Goal: Task Accomplishment & Management: Complete application form

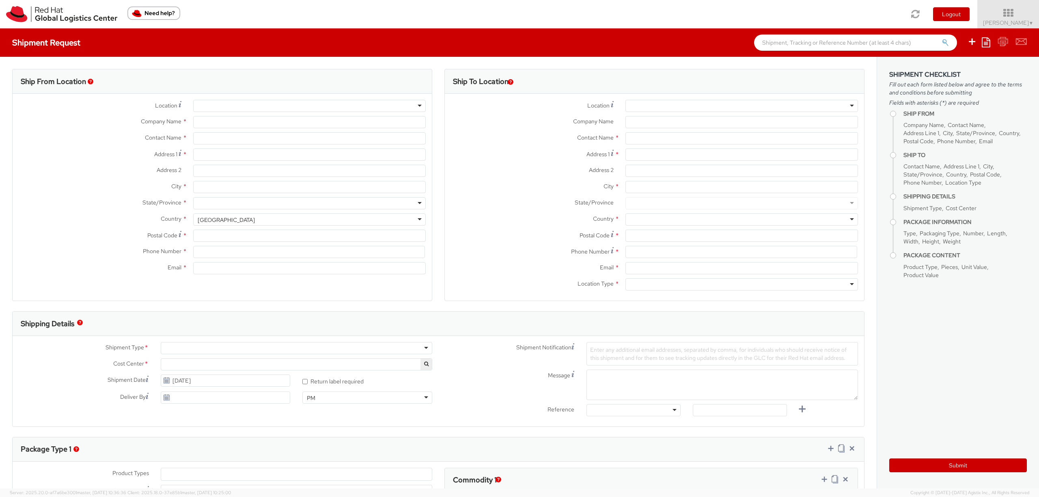
select select "527"
select select
type input "Red Hat Asia Pacific Pte Ltd"
type input "[PERSON_NAME]"
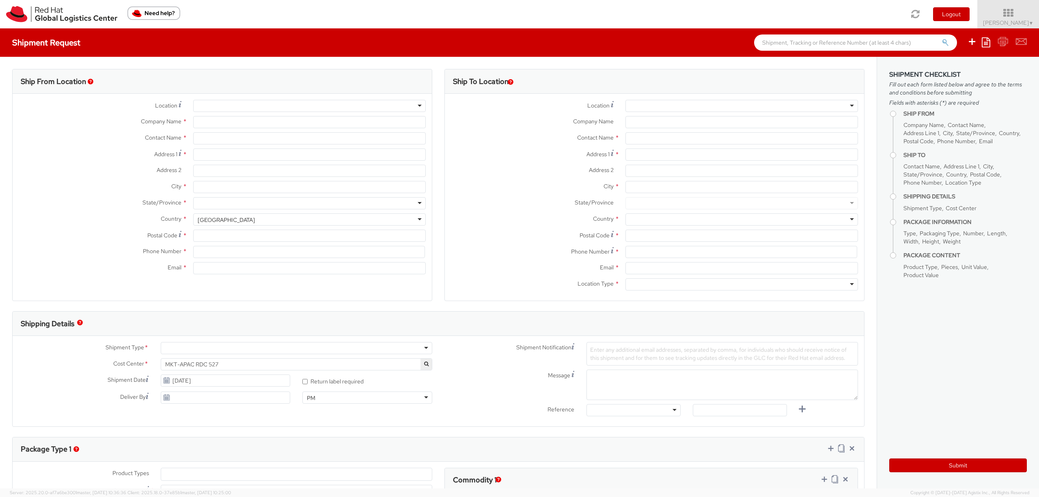
type input "[STREET_ADDRESS]"
type input "CapitaSpring"
type input "[GEOGRAPHIC_DATA]"
type input "048948"
type input "65 6490 4200"
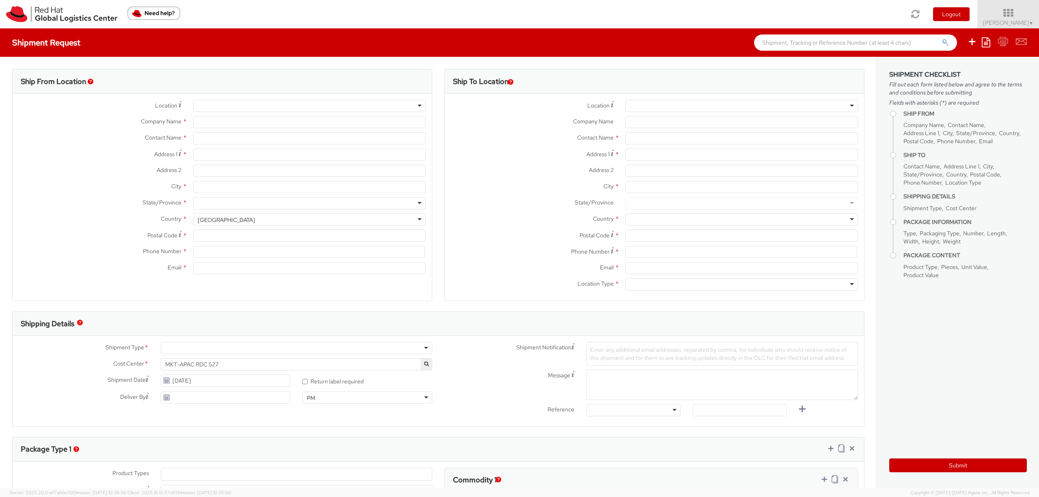
type input "[EMAIL_ADDRESS][DOMAIN_NAME]"
select select "CM"
select select "KGS"
click at [679, 106] on div at bounding box center [741, 106] width 233 height 12
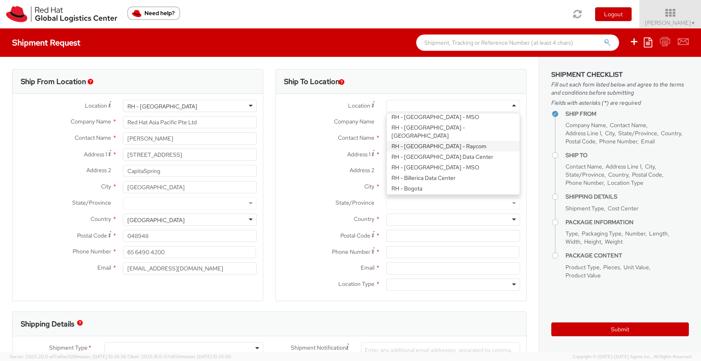
scroll to position [118, 0]
type input "Red Hat Software ([GEOGRAPHIC_DATA]) Co. Limited"
type input "8F, Tower A, Beijing PVG [PERSON_NAME]"
type input "[STREET_ADDRESS][PERSON_NAME]"
type input "[GEOGRAPHIC_DATA]"
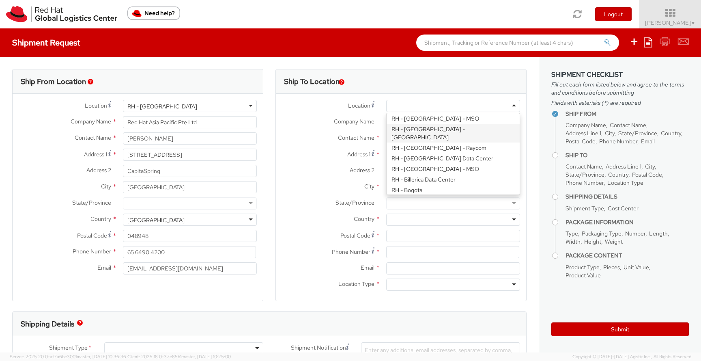
type input "100020"
type input "8610 6533 9300"
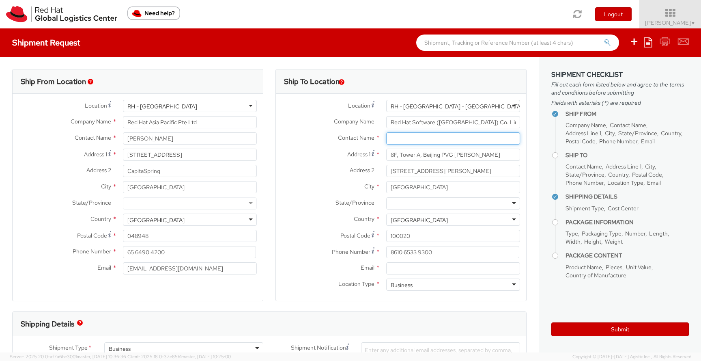
click at [420, 138] on input "text" at bounding box center [453, 138] width 134 height 12
paste input "[PERSON_NAME]"
type input "[PERSON_NAME]"
drag, startPoint x: 435, startPoint y: 249, endPoint x: 358, endPoint y: 246, distance: 77.6
click at [358, 246] on div "Phone Number * 8610 6533 9300" at bounding box center [401, 252] width 250 height 12
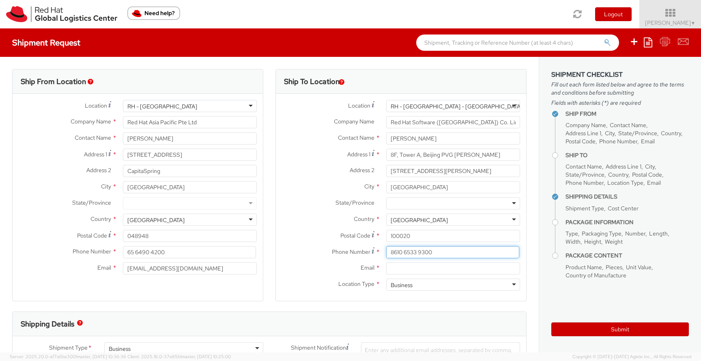
paste input "[PHONE_NUMBER]"
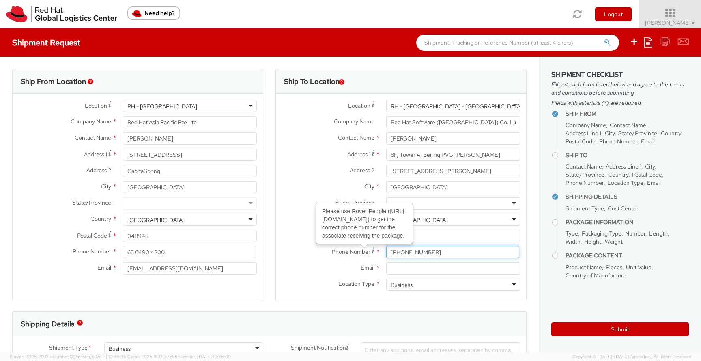
type input "[PHONE_NUMBER]"
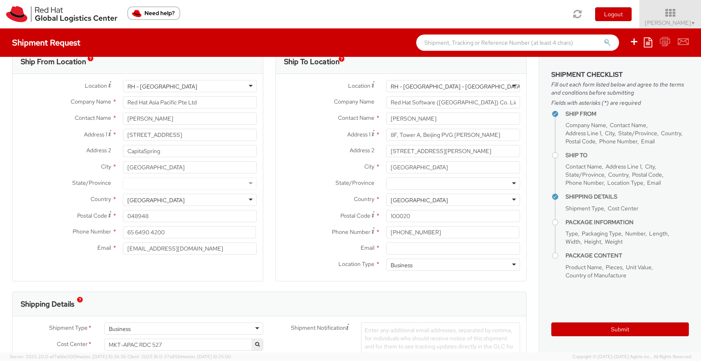
scroll to position [23, 0]
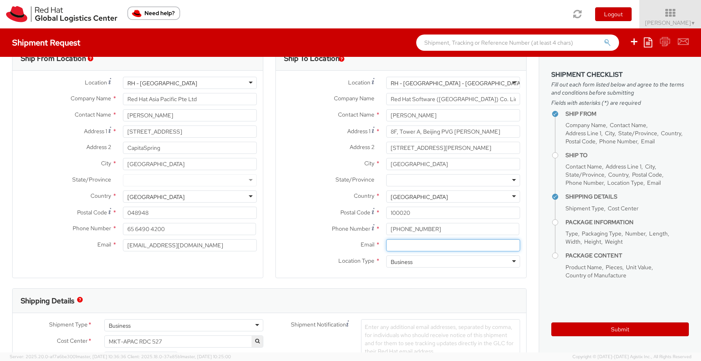
click at [400, 246] on input "Email *" at bounding box center [453, 245] width 134 height 12
paste input "[EMAIL_ADDRESS][DOMAIN_NAME]"
type input "[EMAIL_ADDRESS][DOMAIN_NAME]"
click at [414, 261] on div "Business" at bounding box center [453, 261] width 134 height 12
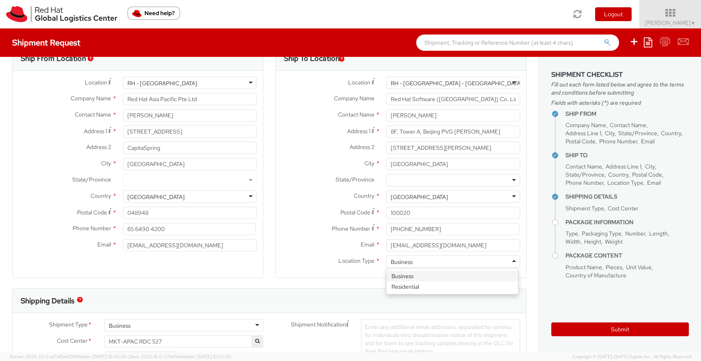
click at [338, 257] on span "Location Type" at bounding box center [356, 260] width 36 height 7
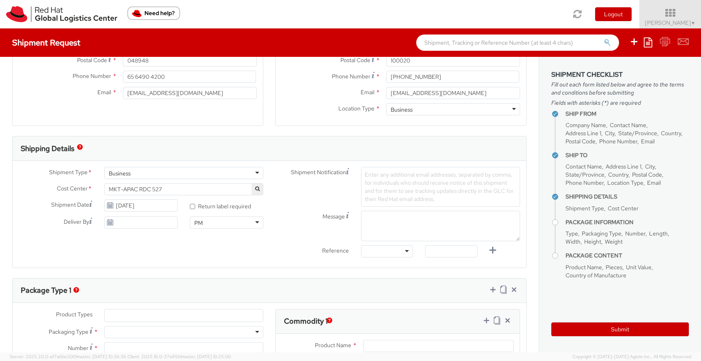
scroll to position [179, 0]
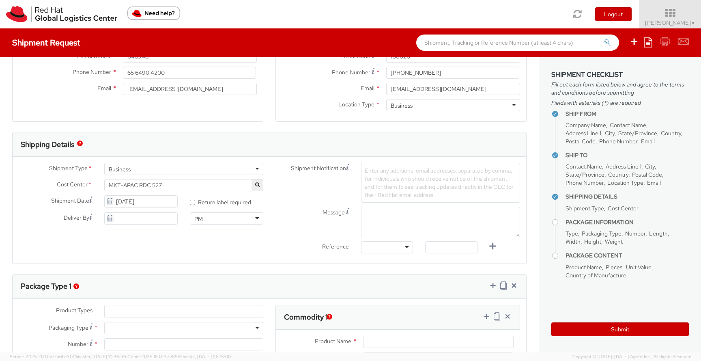
click at [376, 179] on span "Enter any additional email addresses, separated by comma, for individuals who s…" at bounding box center [439, 183] width 149 height 32
click at [314, 200] on div "Shipment Notification Enter any additional email addresses, separated by comma,…" at bounding box center [397, 210] width 257 height 95
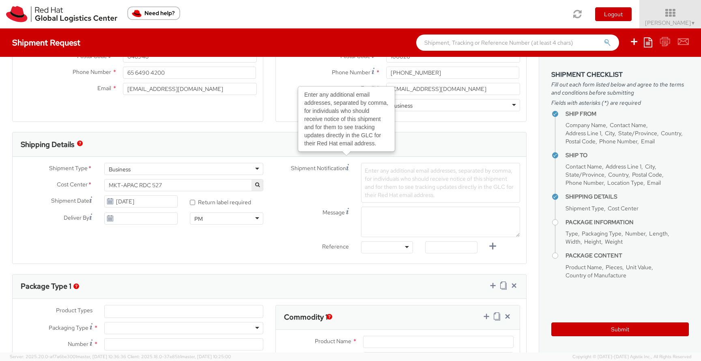
click at [408, 167] on span "Enter any additional email addresses, separated by comma, for individuals who s…" at bounding box center [439, 183] width 149 height 32
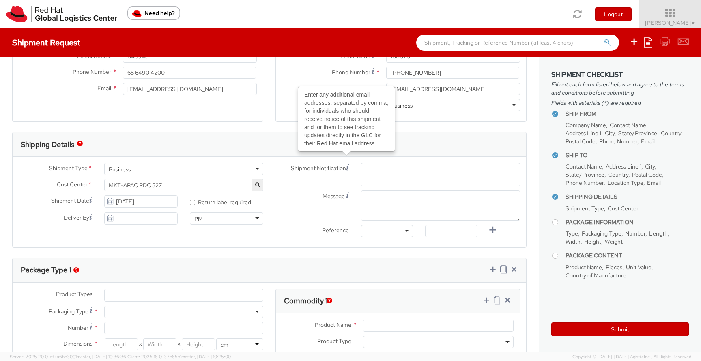
paste input "[EMAIL_ADDRESS][DOMAIN_NAME]"
type input "[EMAIL_ADDRESS][DOMAIN_NAME]"
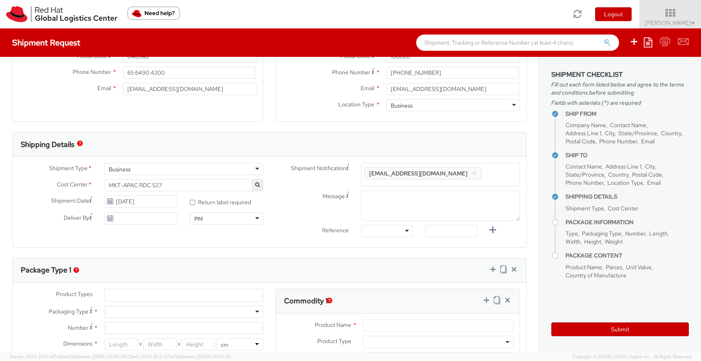
click at [440, 172] on span "Enter any additional email addresses, separated by comma, for individuals who s…" at bounding box center [441, 184] width 152 height 32
paste input "[EMAIL_ADDRESS][DOMAIN_NAME]"
type input "[EMAIL_ADDRESS][DOMAIN_NAME]"
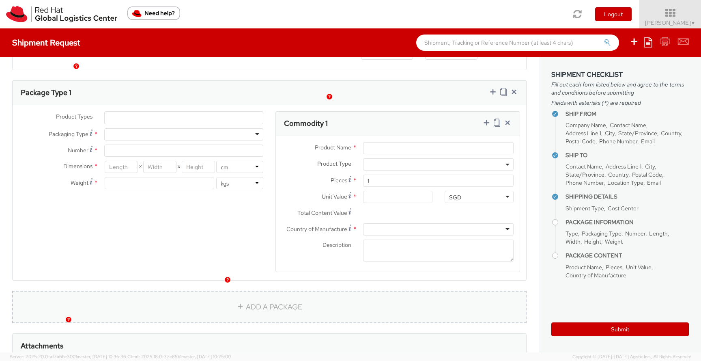
scroll to position [366, 0]
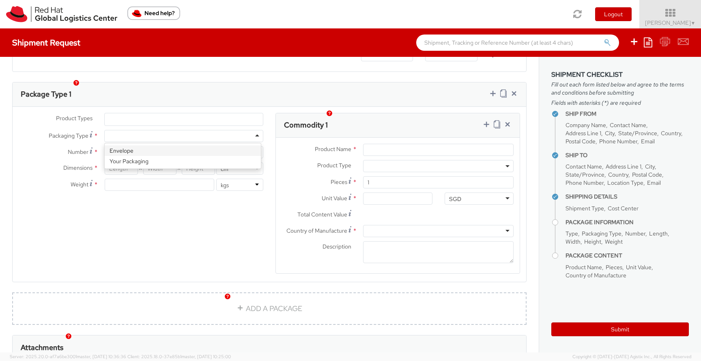
click at [239, 130] on div at bounding box center [183, 136] width 159 height 12
click at [173, 231] on div "Product Types * Documents Docking Station Laptop Monitor Other Hardware Server …" at bounding box center [270, 198] width 514 height 171
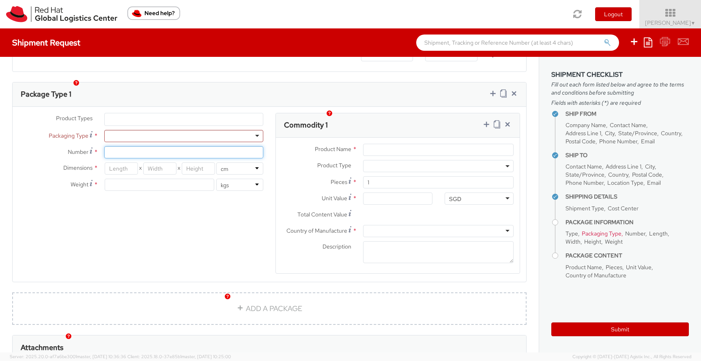
click at [181, 146] on input "Number *" at bounding box center [183, 152] width 159 height 12
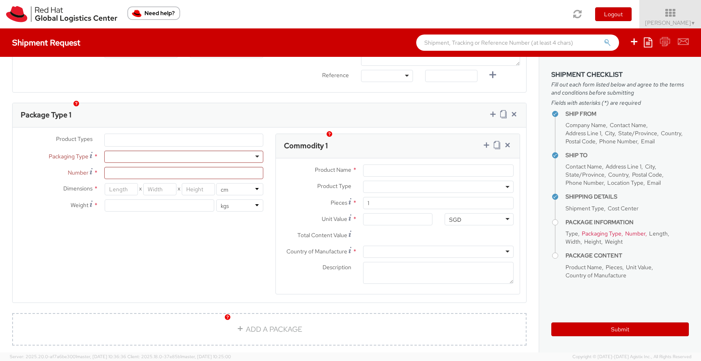
click at [330, 134] on img "button" at bounding box center [330, 134] width 6 height 6
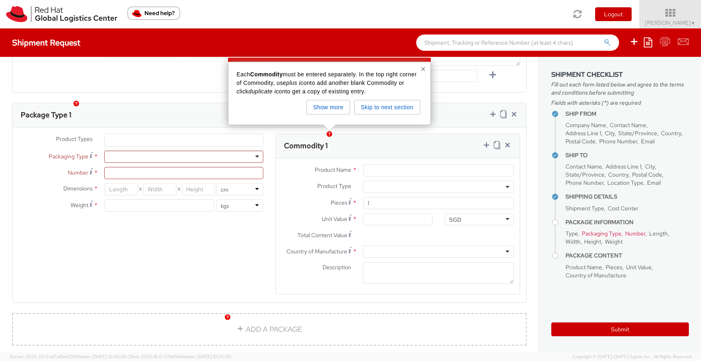
click at [330, 134] on img "button" at bounding box center [330, 134] width 6 height 6
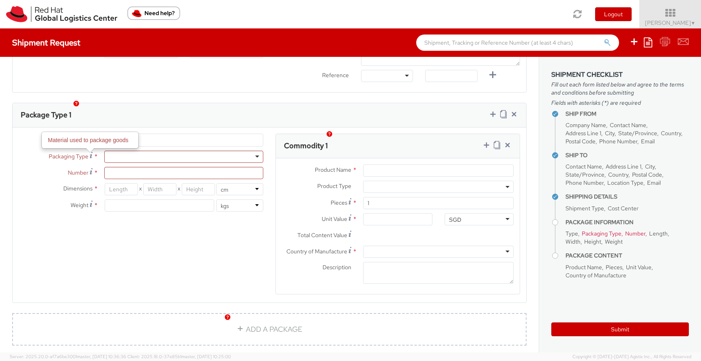
click at [88, 151] on label "Packaging Type Material used to package goods *" at bounding box center [56, 156] width 86 height 11
click at [90, 152] on use at bounding box center [91, 155] width 3 height 6
click at [91, 152] on icon at bounding box center [91, 155] width 3 height 6
click at [170, 167] on input "Number *" at bounding box center [183, 173] width 159 height 12
click at [193, 267] on div "Product Types * Documents Docking Station Laptop Monitor Other Hardware Server …" at bounding box center [270, 219] width 514 height 171
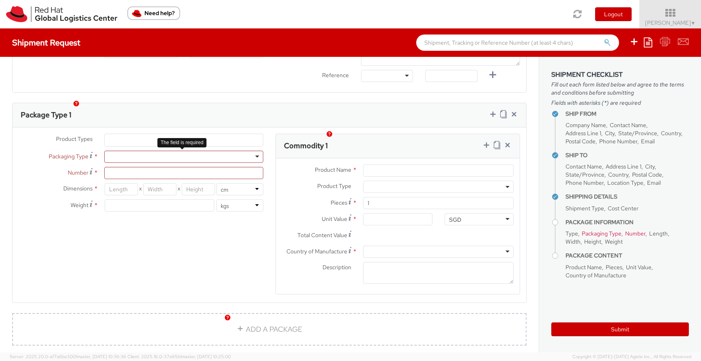
click at [118, 151] on div at bounding box center [183, 157] width 159 height 12
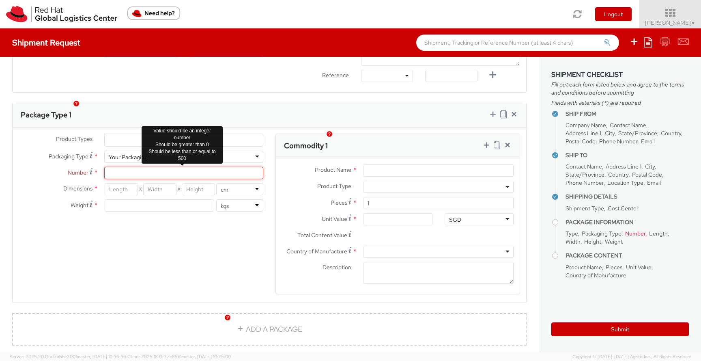
click at [127, 167] on input "Number *" at bounding box center [183, 173] width 159 height 12
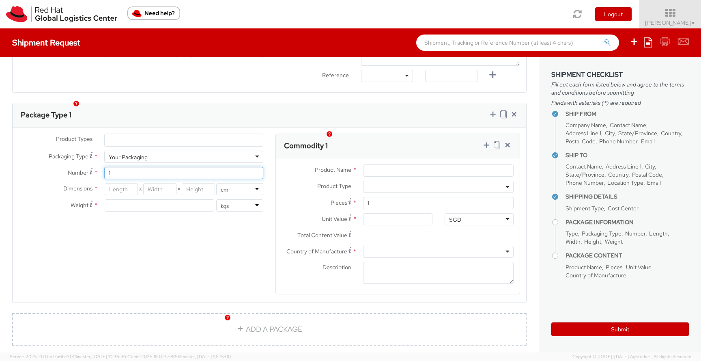
type input "1"
click at [123, 216] on div "Product Types * Documents Docking Station Laptop Monitor Other Hardware Server …" at bounding box center [270, 219] width 514 height 171
click at [144, 134] on ul at bounding box center [184, 140] width 158 height 12
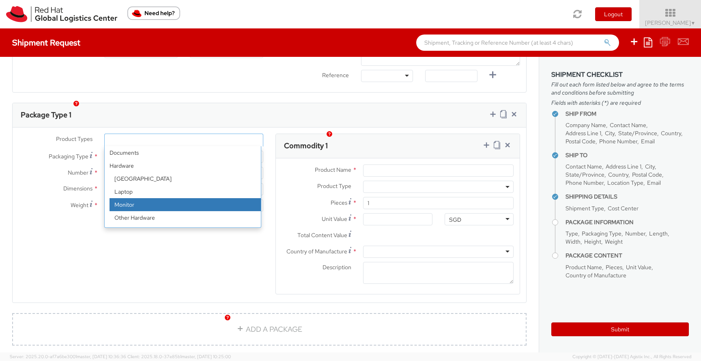
scroll to position [36, 0]
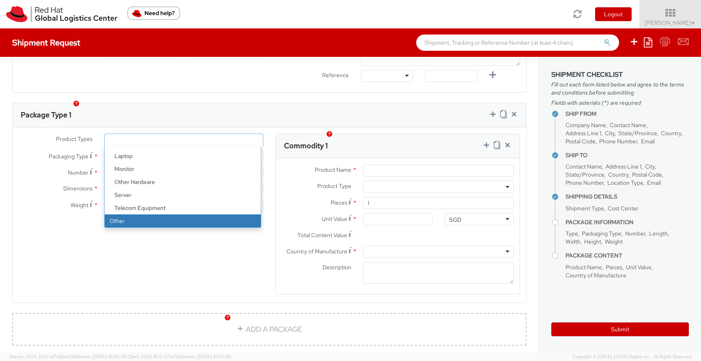
select select "OTHER"
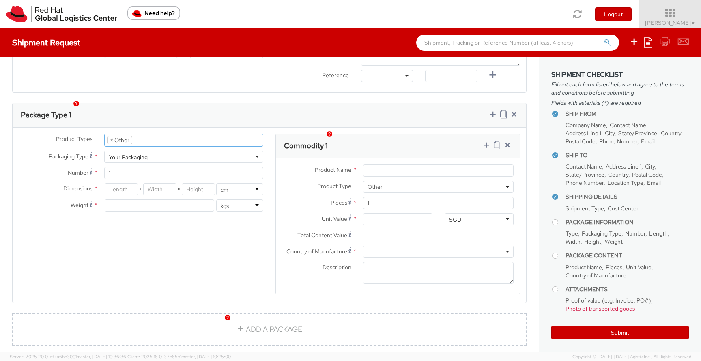
scroll to position [65, 0]
click at [134, 199] on input "number" at bounding box center [160, 205] width 110 height 12
click at [387, 164] on input "Product Name *" at bounding box center [438, 170] width 151 height 12
type input "A"
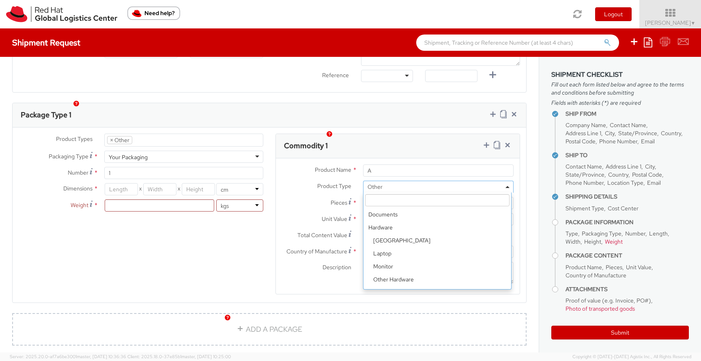
click at [388, 183] on span "Other" at bounding box center [439, 186] width 142 height 7
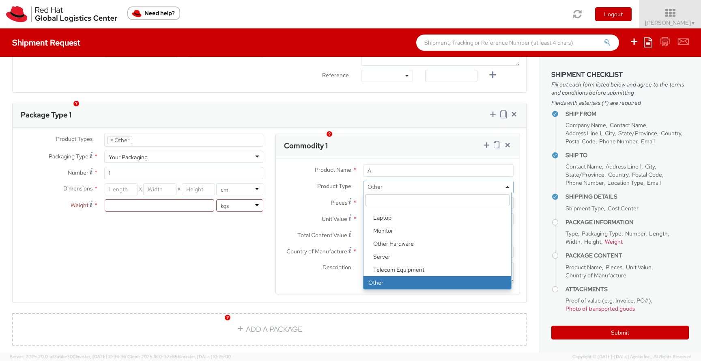
scroll to position [346, 0]
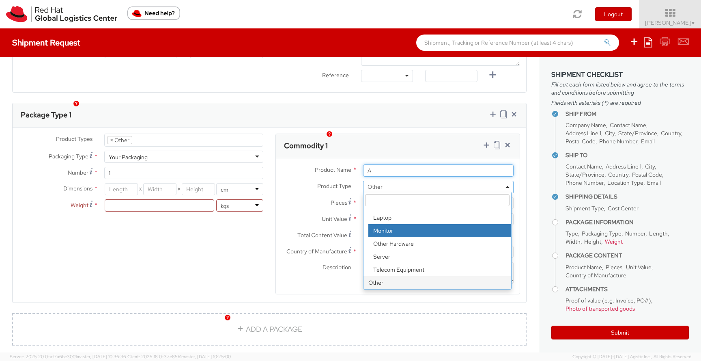
click at [375, 164] on input "A" at bounding box center [438, 170] width 151 height 12
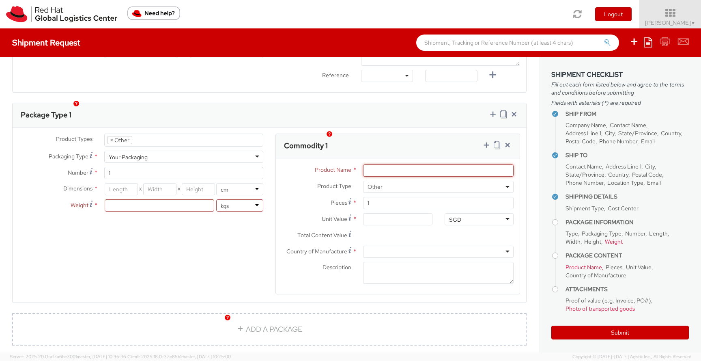
type input "E"
type input "P"
type input "Awards"
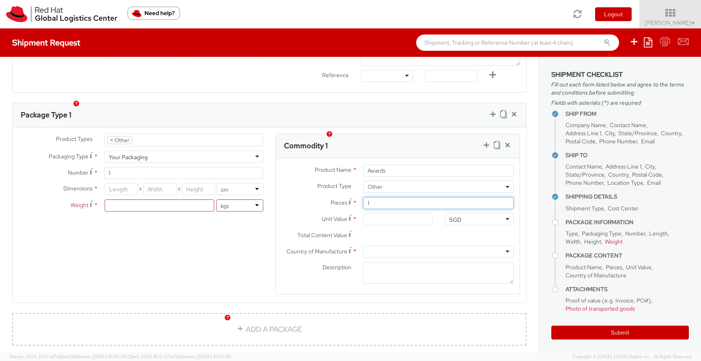
click at [381, 197] on input "1" at bounding box center [438, 203] width 151 height 12
type input "0.00"
type input "4"
click at [389, 213] on input "0.00" at bounding box center [397, 219] width 69 height 12
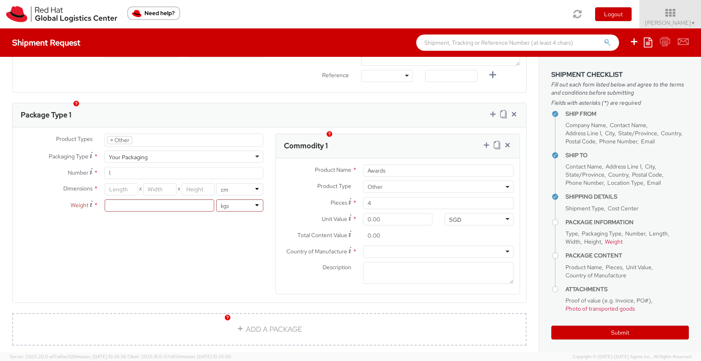
click at [341, 218] on div "Unit Value * 0.00" at bounding box center [357, 221] width 163 height 16
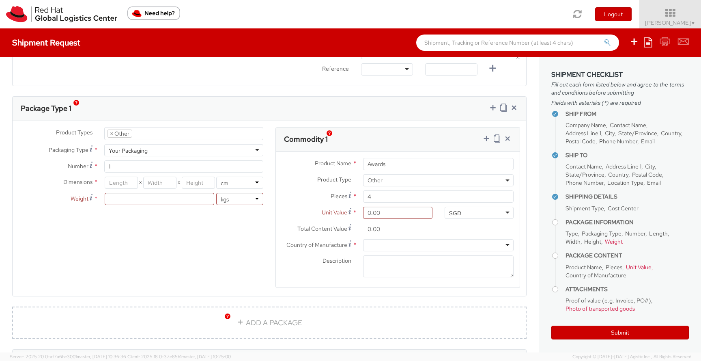
scroll to position [355, 0]
click at [381, 237] on div at bounding box center [438, 243] width 151 height 12
type input "sing"
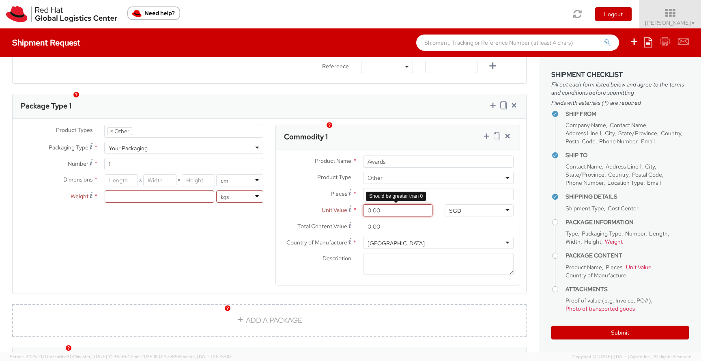
click at [403, 204] on input "0.00" at bounding box center [397, 210] width 69 height 12
type input "1.00"
type input "4.00"
type input "11.00"
type input "44.00"
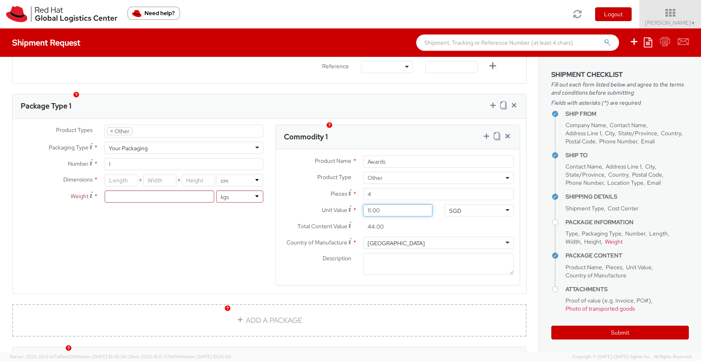
type input "118.00"
type input "472.00"
click at [231, 228] on div "Product Types * Documents Docking Station Laptop Monitor Other Hardware Server …" at bounding box center [270, 210] width 514 height 171
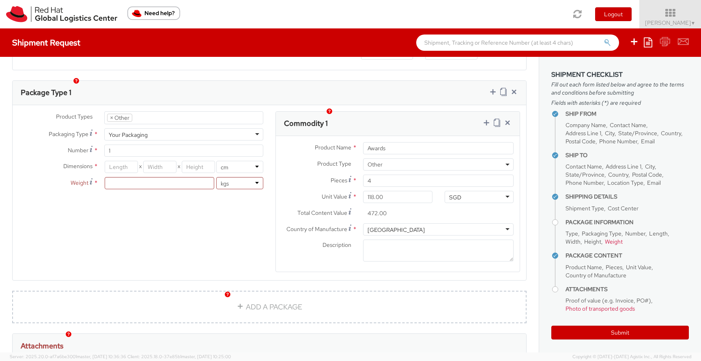
scroll to position [369, 0]
click at [233, 222] on div "Product Types * Documents Docking Station Laptop Monitor Other Hardware Server …" at bounding box center [270, 195] width 514 height 171
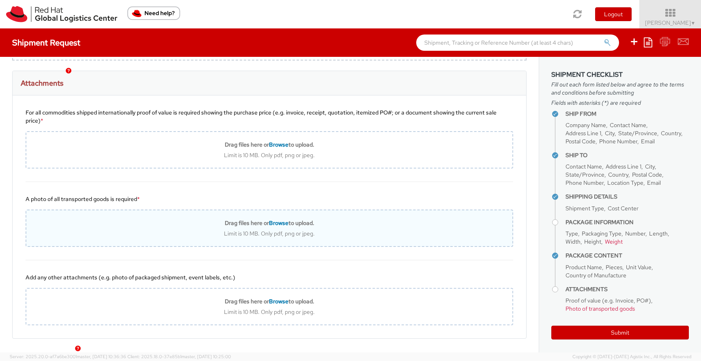
scroll to position [637, 0]
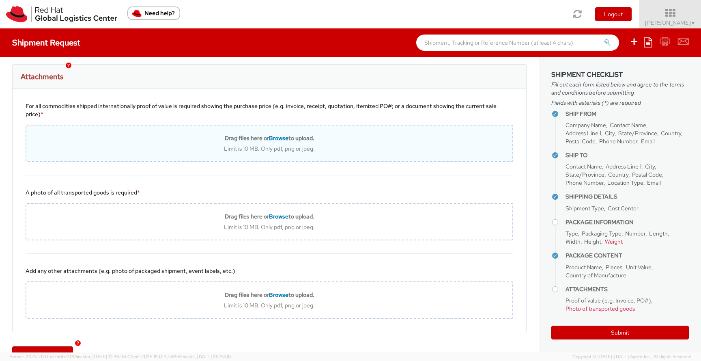
click at [289, 134] on b "Drag files here or Browse to upload." at bounding box center [270, 137] width 90 height 7
type input "C:\fakepath\Invoice 1315-1.pdf"
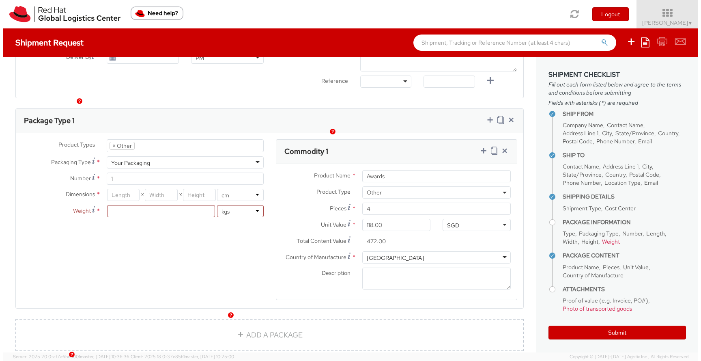
scroll to position [336, 0]
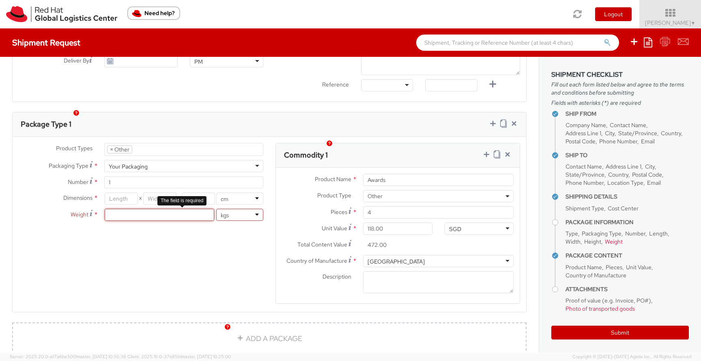
click at [131, 209] on input "number" at bounding box center [160, 215] width 110 height 12
type input "4"
click at [202, 233] on div "Product Types * Documents Docking Station Laptop Monitor Other Hardware Server …" at bounding box center [270, 228] width 514 height 171
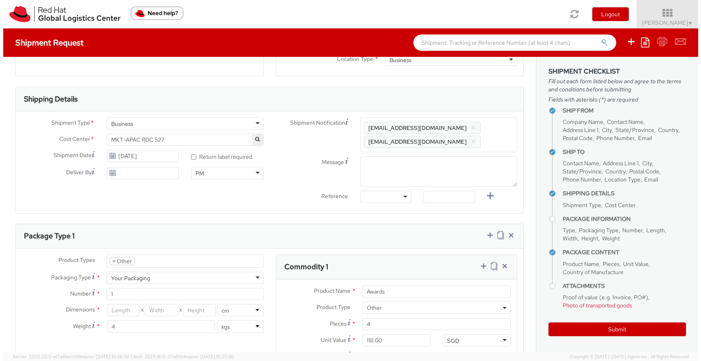
scroll to position [220, 0]
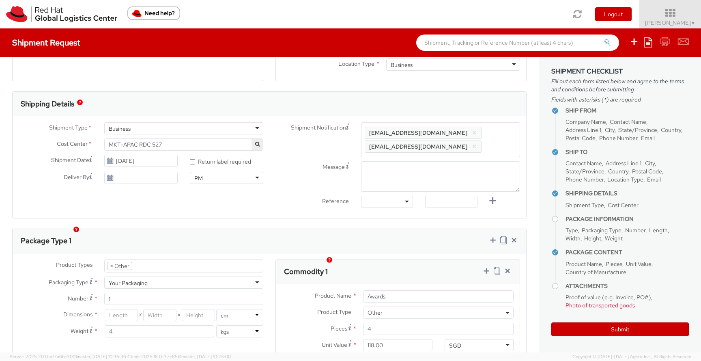
click at [197, 182] on div "PM" at bounding box center [226, 178] width 73 height 12
click at [151, 188] on div "Shipment Type * Business Business Business Cost Center * MKT-APAC RDC 527 MKT-A…" at bounding box center [270, 167] width 514 height 90
type input "[DATE]"
click at [123, 175] on input "[DATE]" at bounding box center [140, 178] width 73 height 12
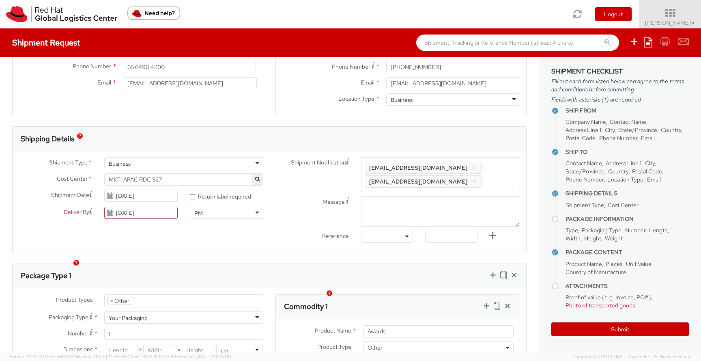
scroll to position [187, 0]
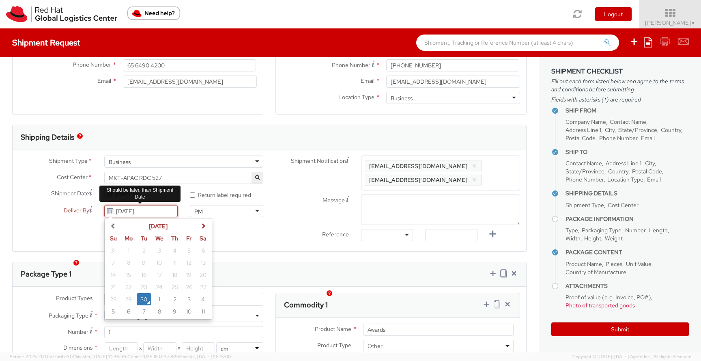
click at [146, 212] on input "[DATE]" at bounding box center [140, 211] width 73 height 12
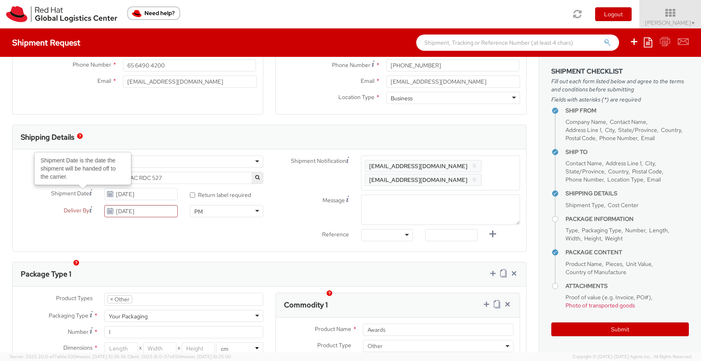
click at [91, 193] on icon at bounding box center [90, 192] width 3 height 6
click at [104, 193] on input "[DATE]" at bounding box center [140, 194] width 73 height 12
click at [86, 220] on div "Deliver By This field is only necessary if a specific delivery date is required…" at bounding box center [98, 213] width 171 height 16
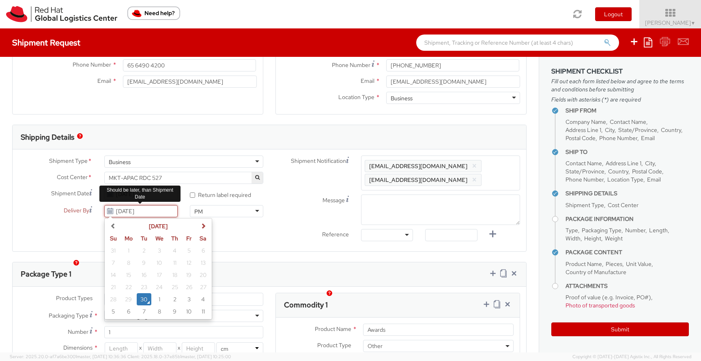
click at [168, 212] on input "[DATE]" at bounding box center [140, 211] width 73 height 12
click at [176, 194] on div "[DATE]" at bounding box center [141, 194] width 86 height 12
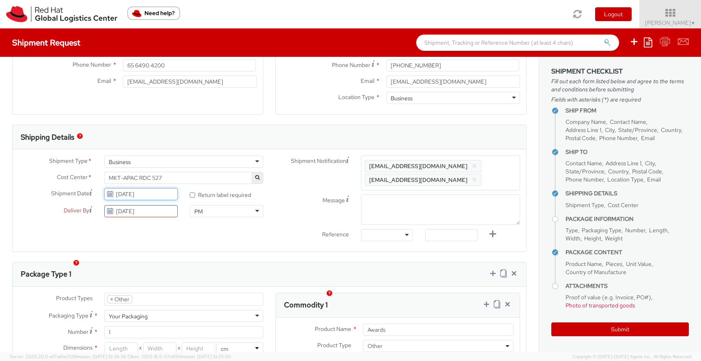
click at [163, 194] on input "[DATE]" at bounding box center [140, 194] width 73 height 12
click at [80, 226] on div "Shipment Type * Business Business Business Cost Center * MKT-APAC RDC 527 MKT-A…" at bounding box center [270, 200] width 514 height 90
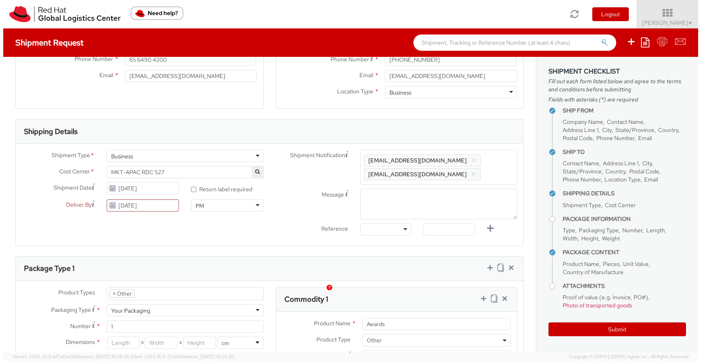
scroll to position [165, 0]
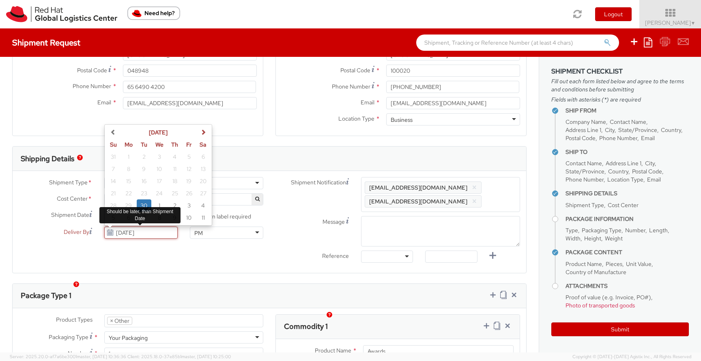
drag, startPoint x: 154, startPoint y: 230, endPoint x: 51, endPoint y: 229, distance: 102.7
click at [51, 229] on div "Deliver By [DATE] [DATE] Su Mo Tu We Th Fr Sa 31 1 2 3 4 5 6 7 8 9 10 11 12 13 …" at bounding box center [98, 232] width 171 height 12
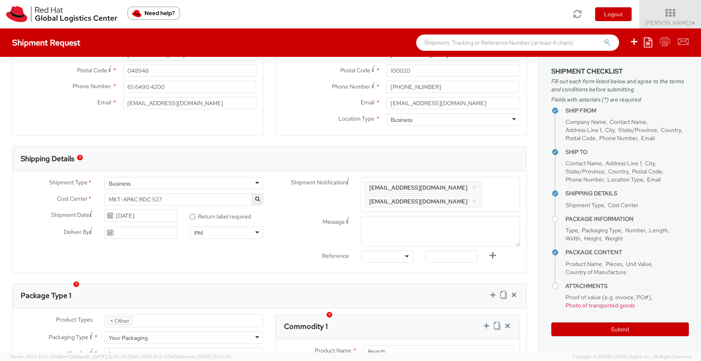
click at [93, 243] on div "Shipment Type * Business Business Business Cost Center * MKT-APAC RDC 527 MKT-A…" at bounding box center [270, 222] width 514 height 90
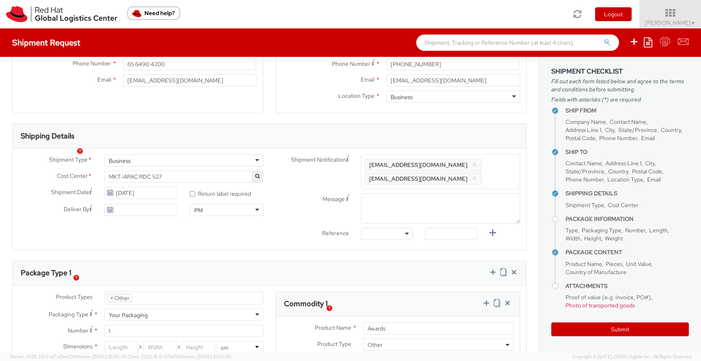
scroll to position [193, 0]
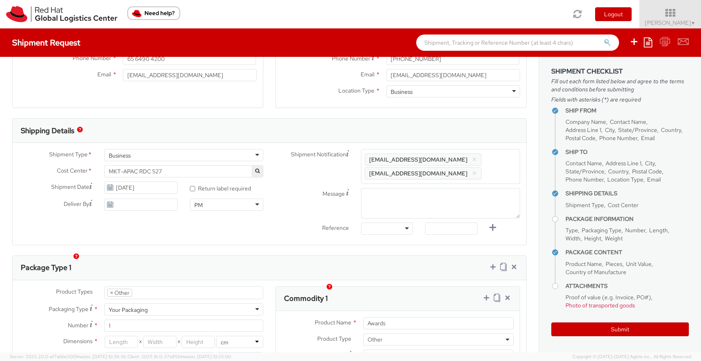
click at [151, 222] on div "Shipment Type * Business Business Business Cost Center * MKT-APAC RDC 527 MKT-A…" at bounding box center [270, 194] width 514 height 90
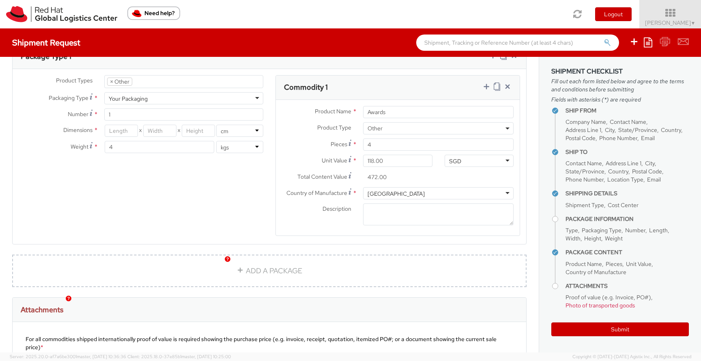
scroll to position [403, 0]
click at [347, 155] on label "Unit Value *" at bounding box center [316, 160] width 81 height 11
click at [363, 155] on input "118.00" at bounding box center [397, 161] width 69 height 12
click at [349, 157] on icon at bounding box center [350, 160] width 3 height 6
click at [363, 155] on input "118.00" at bounding box center [397, 161] width 69 height 12
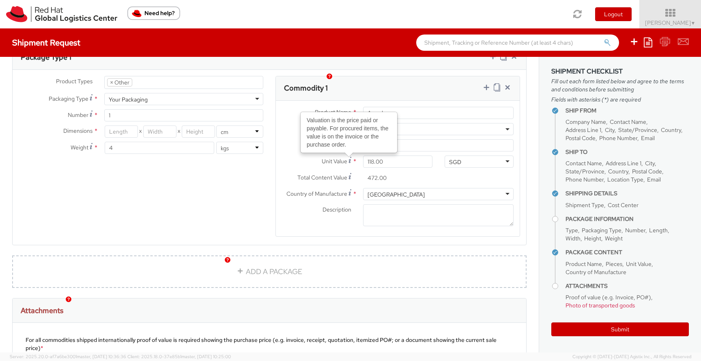
click at [234, 166] on div "Product Types * Documents Docking Station Laptop Monitor Other Hardware Server …" at bounding box center [270, 161] width 514 height 171
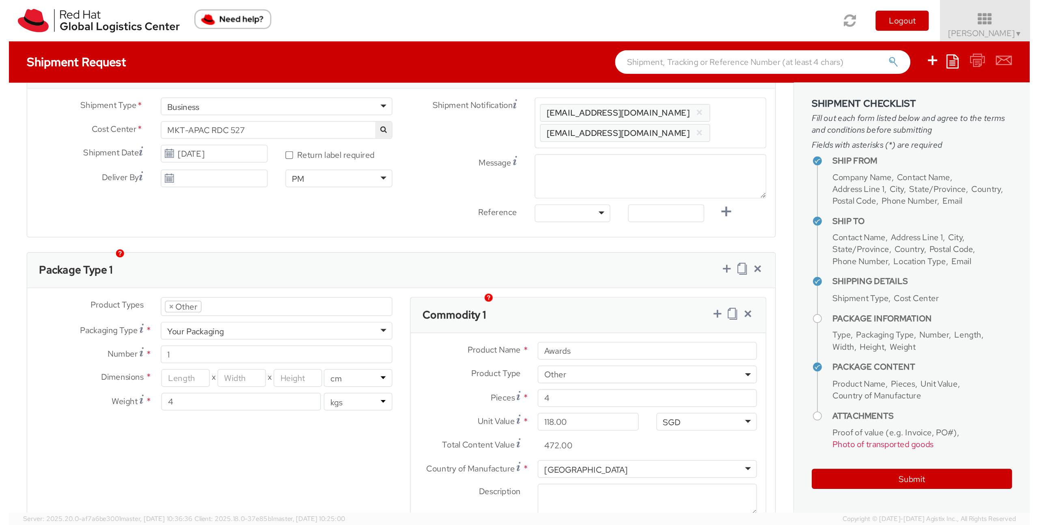
scroll to position [0, 0]
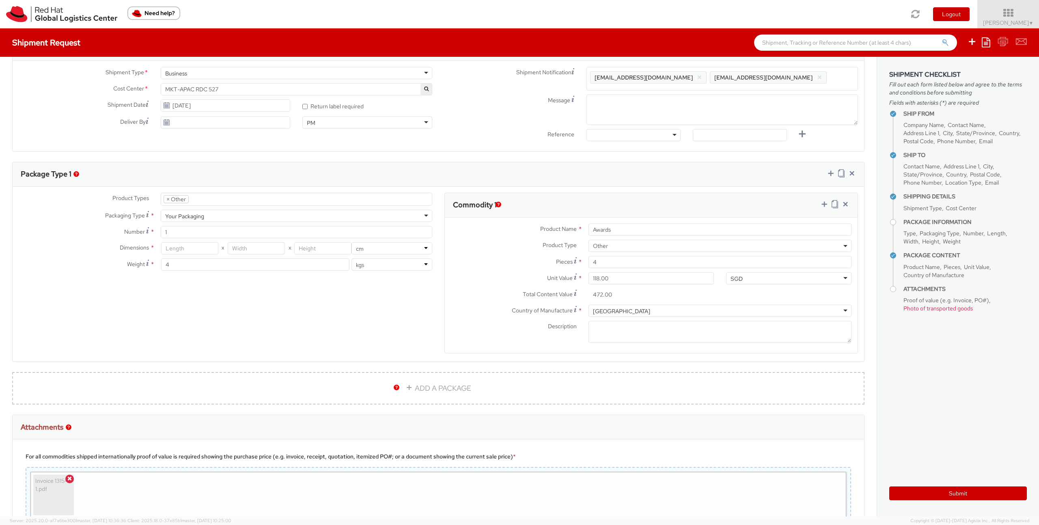
click at [741, 78] on span "Enter any additional email addresses, separated by comma, for individuals who s…" at bounding box center [722, 80] width 264 height 16
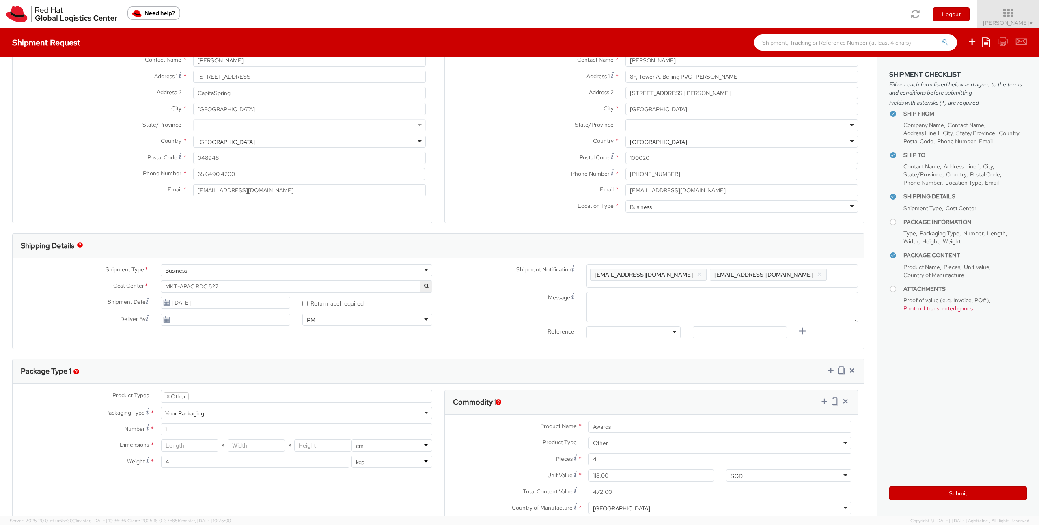
scroll to position [78, 0]
drag, startPoint x: 691, startPoint y: 190, endPoint x: 616, endPoint y: 194, distance: 75.2
click at [612, 193] on div "Email * [EMAIL_ADDRESS][DOMAIN_NAME]" at bounding box center [654, 191] width 419 height 12
click at [738, 271] on span "Enter any additional email addresses, separated by comma, for individuals who s…" at bounding box center [722, 278] width 264 height 16
paste input "[EMAIL_ADDRESS][DOMAIN_NAME]"
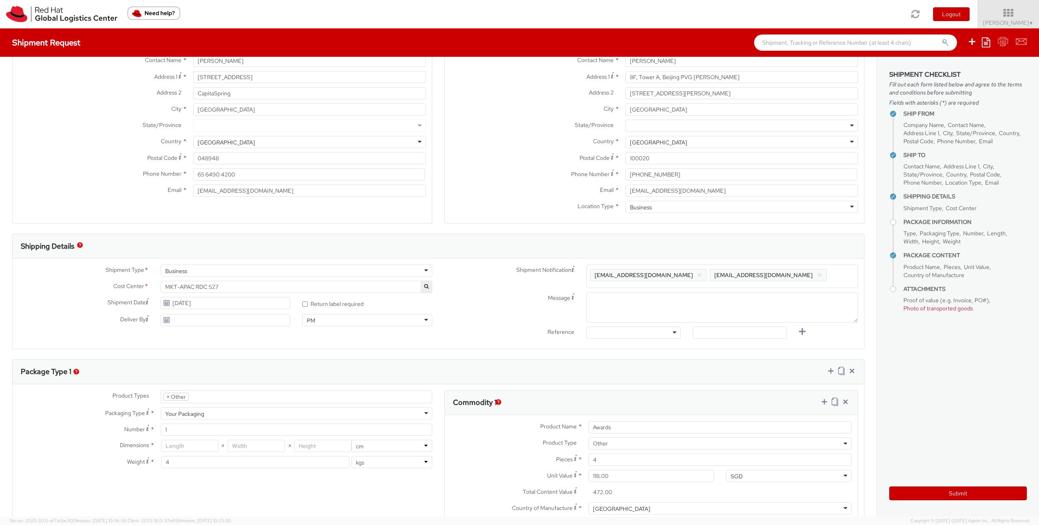
type input "[EMAIL_ADDRESS][DOMAIN_NAME]"
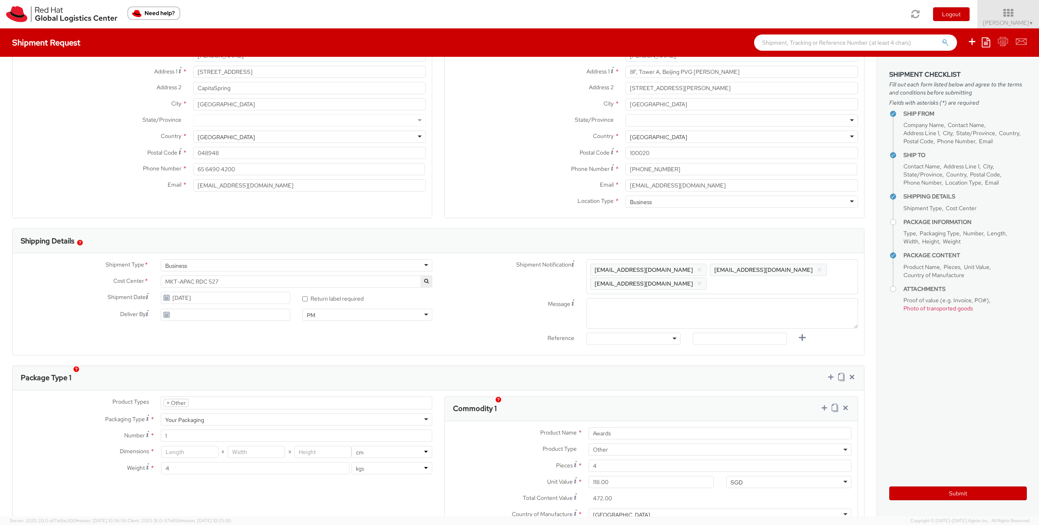
scroll to position [91, 0]
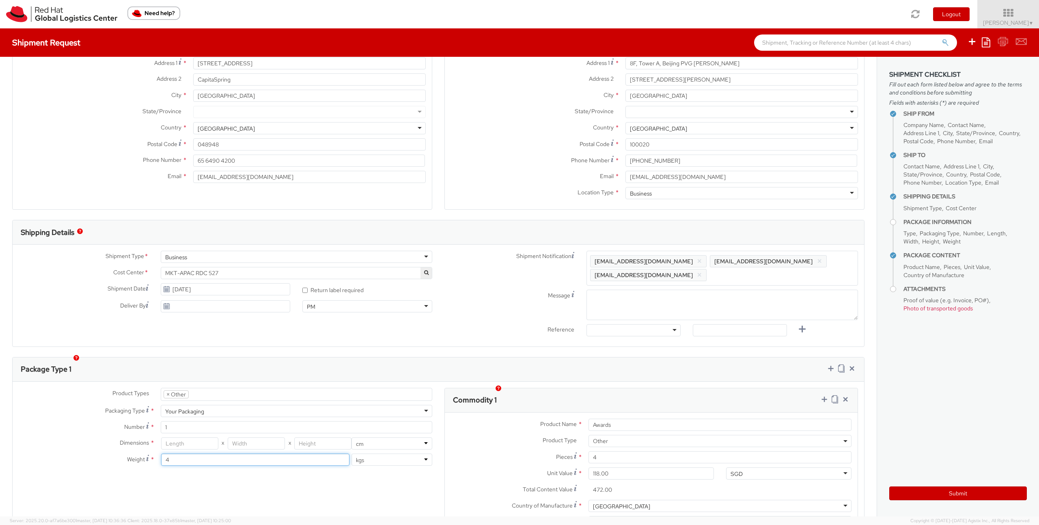
click at [212, 454] on input "4" at bounding box center [255, 460] width 189 height 12
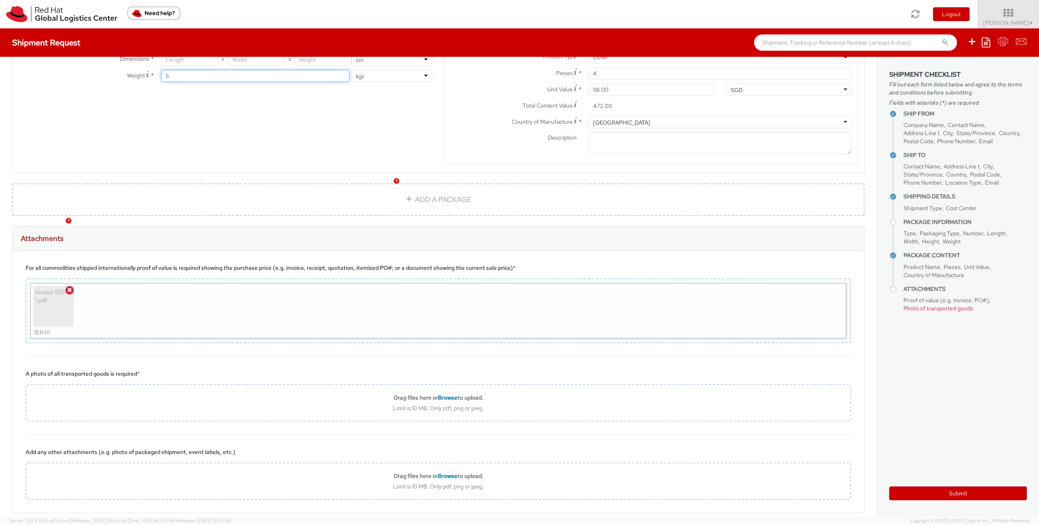
scroll to position [503, 0]
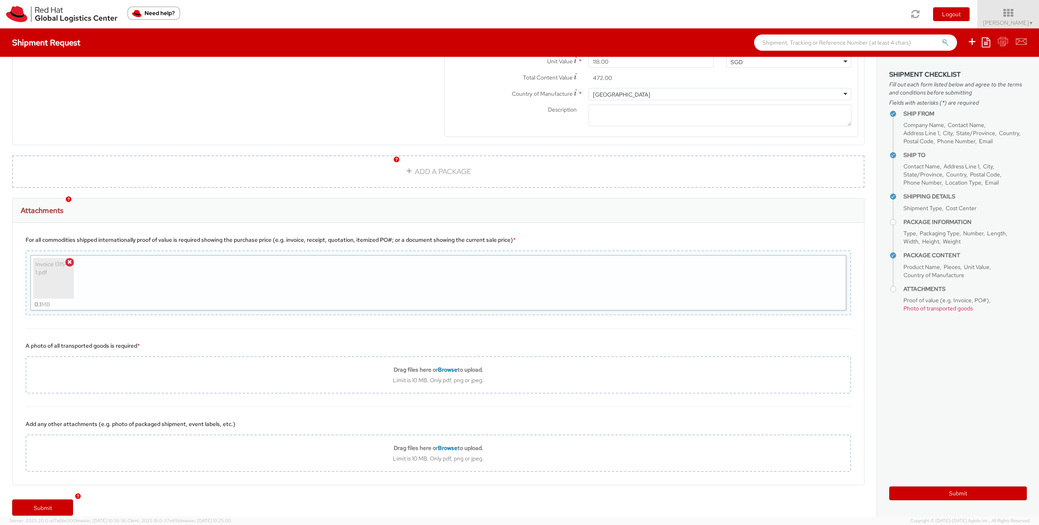
type input "5"
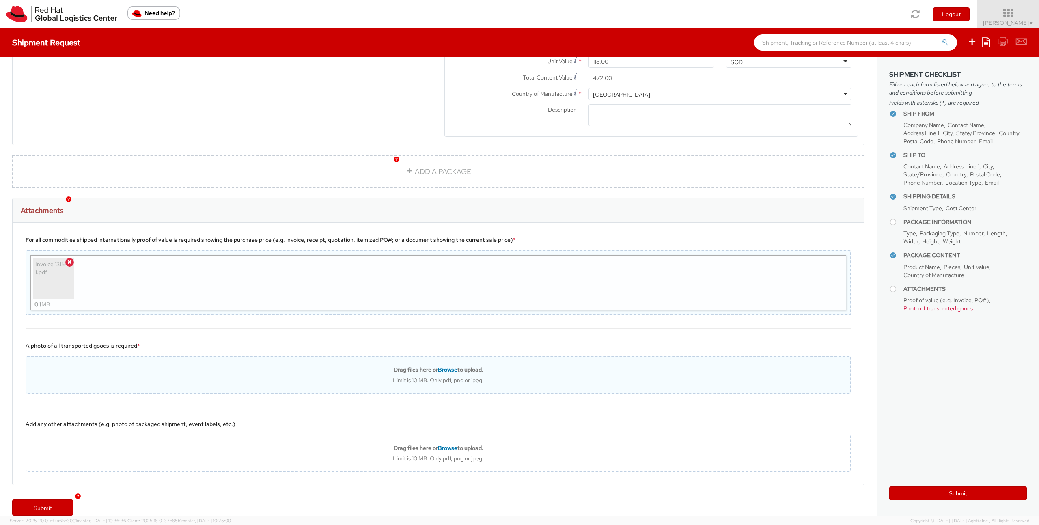
click at [445, 366] on span "Browse" at bounding box center [447, 369] width 19 height 7
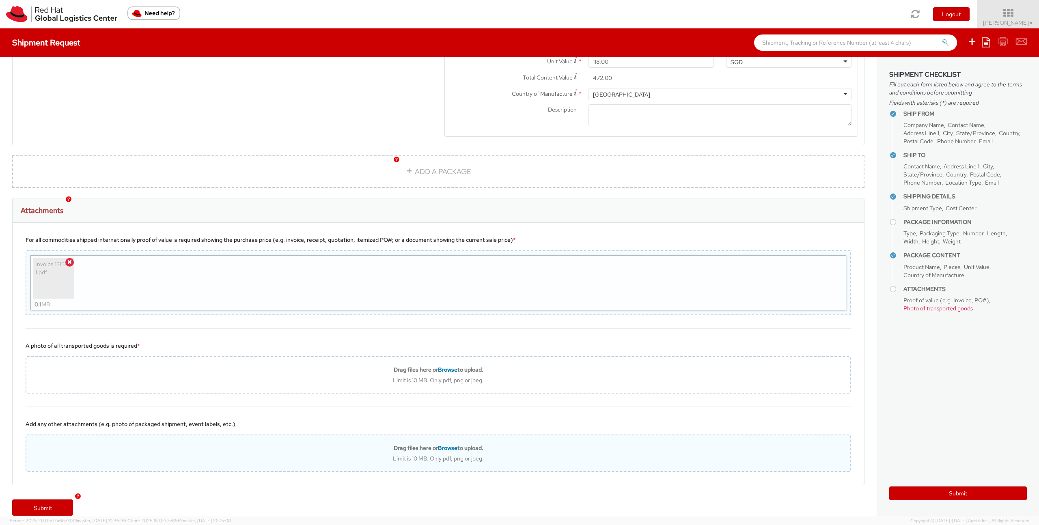
type input "C:\fakepath\IMG_9884.jpg"
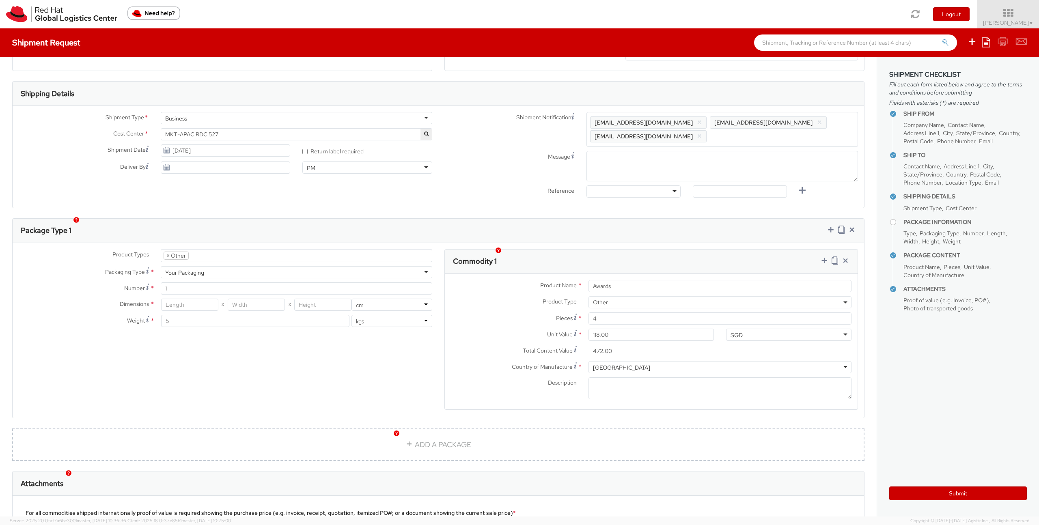
scroll to position [229, 0]
drag, startPoint x: 193, startPoint y: 302, endPoint x: 196, endPoint y: 297, distance: 5.9
click at [194, 301] on div "Dimensions * X X in cm Weight * 5 lbs kgs" at bounding box center [226, 316] width 426 height 32
drag, startPoint x: 198, startPoint y: 295, endPoint x: 194, endPoint y: 315, distance: 20.3
click at [198, 300] on input "number" at bounding box center [189, 306] width 57 height 12
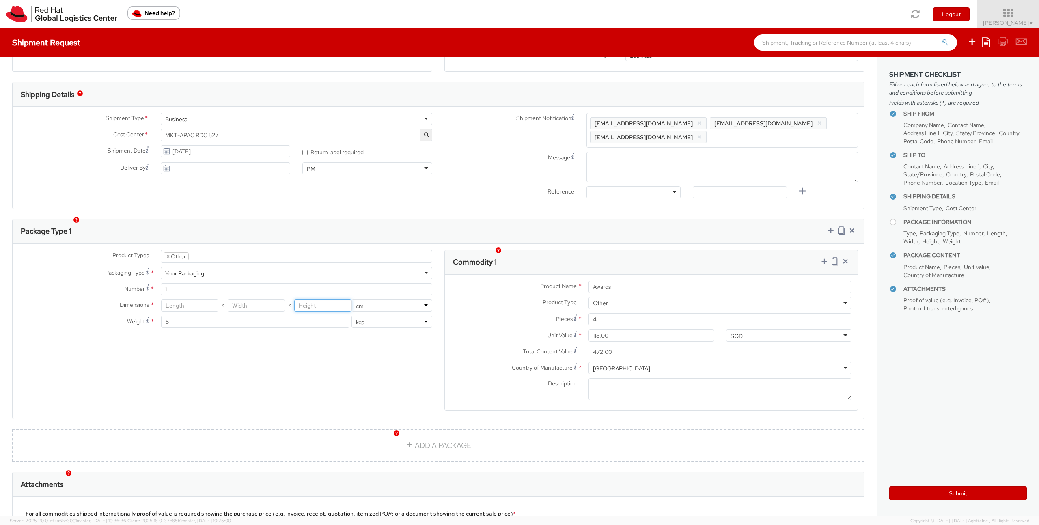
click at [327, 300] on input "number" at bounding box center [322, 306] width 57 height 12
click at [233, 300] on input "number" at bounding box center [256, 306] width 57 height 12
click at [197, 300] on input "number" at bounding box center [189, 306] width 57 height 12
type input "41"
click at [253, 300] on input "number" at bounding box center [256, 306] width 57 height 12
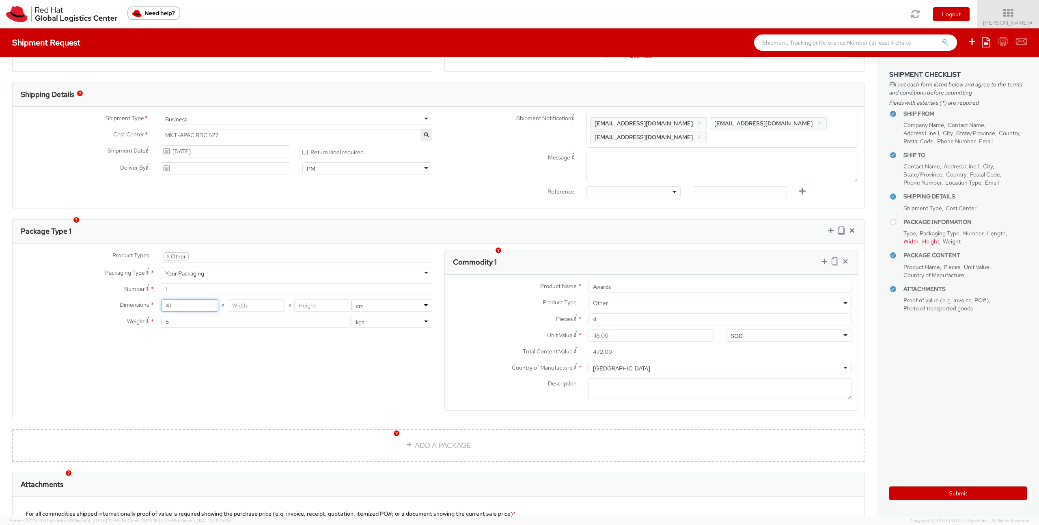
drag, startPoint x: 215, startPoint y: 293, endPoint x: 211, endPoint y: 292, distance: 4.5
click at [211, 300] on input "41" at bounding box center [189, 306] width 57 height 12
drag, startPoint x: 208, startPoint y: 293, endPoint x: 148, endPoint y: 293, distance: 60.1
click at [147, 300] on div "Dimensions * 41 X X in cm" at bounding box center [226, 306] width 426 height 12
click at [237, 300] on input "number" at bounding box center [256, 306] width 57 height 12
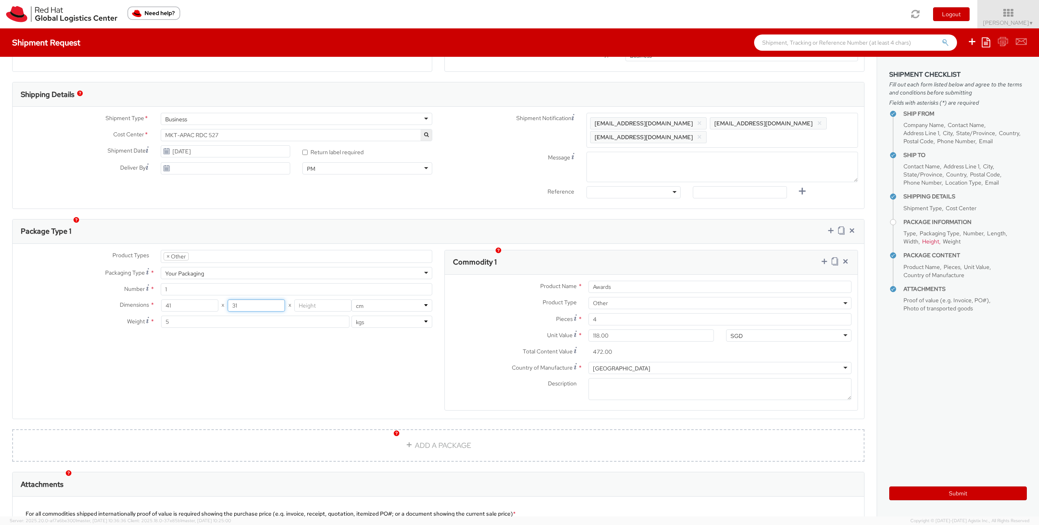
type input "31"
click at [315, 300] on input "number" at bounding box center [322, 306] width 57 height 12
type input "32.5"
click at [360, 356] on div "Product Types * Documents Docking Station Laptop Monitor Other Hardware Server …" at bounding box center [438, 335] width 851 height 171
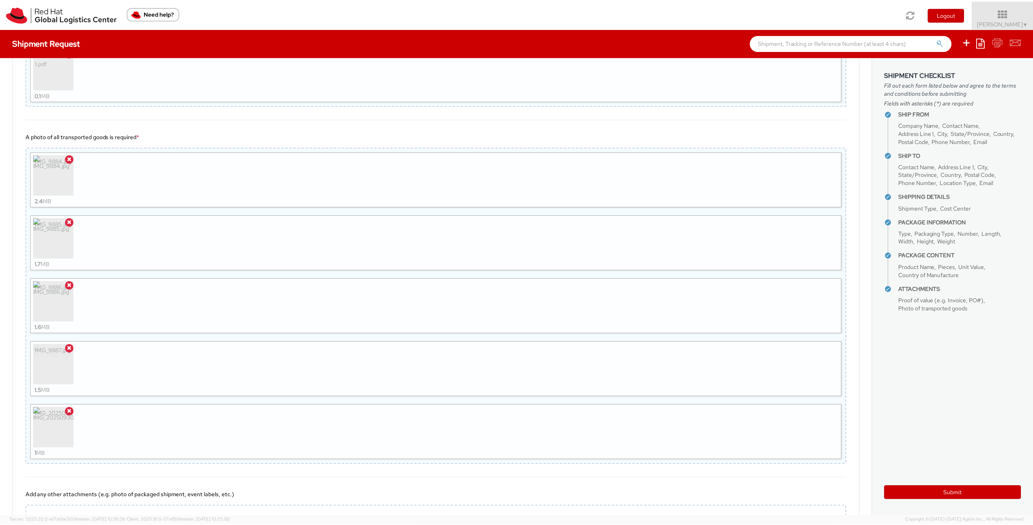
scroll to position [784, 0]
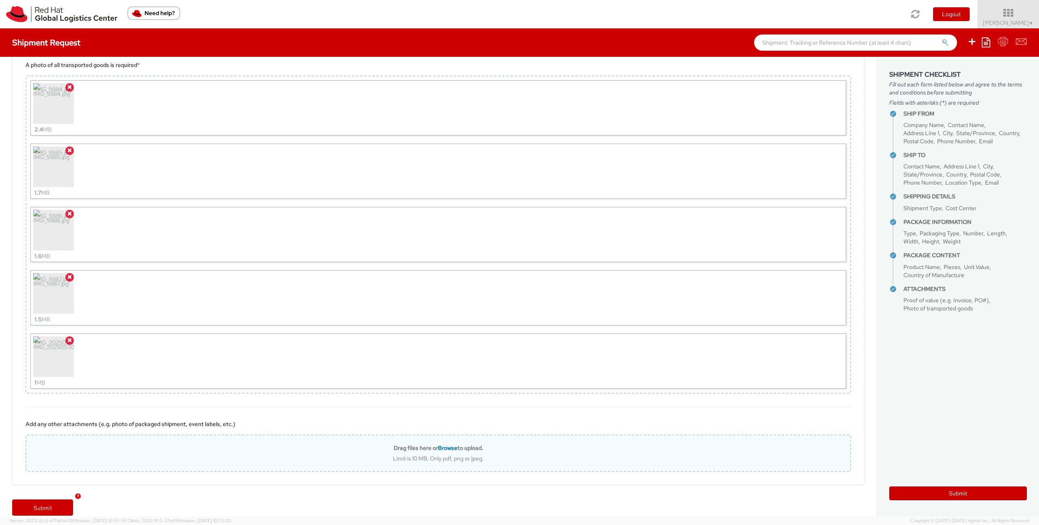
click at [451, 444] on span "Browse" at bounding box center [447, 447] width 19 height 7
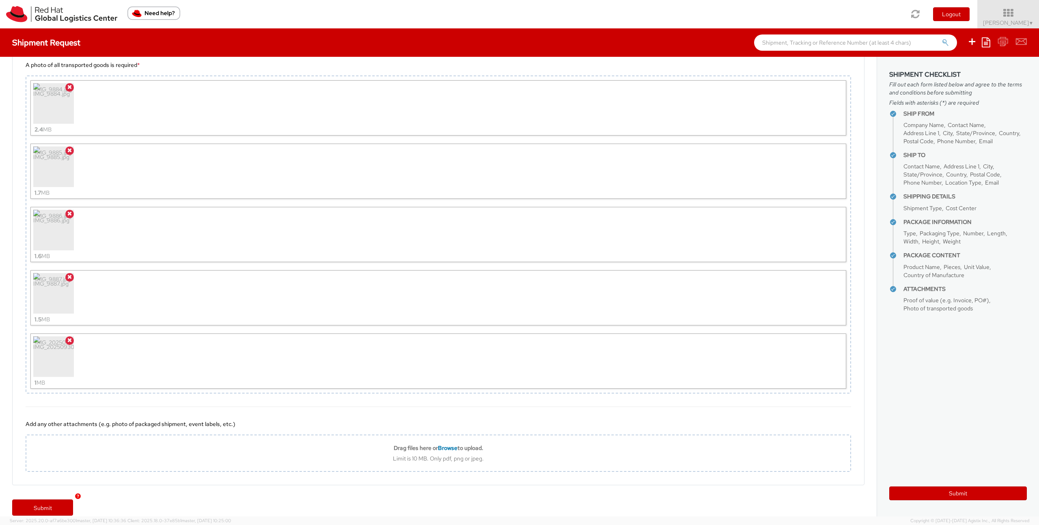
type input "C:\fakepath\IMG_20250930_105311.jpg"
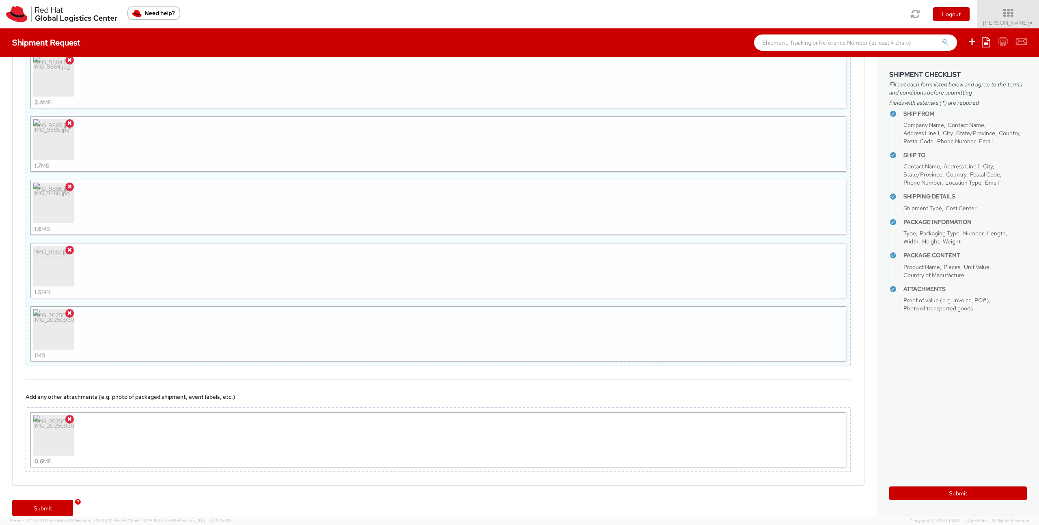
scroll to position [812, 0]
click at [67, 497] on link "Submit" at bounding box center [42, 508] width 61 height 16
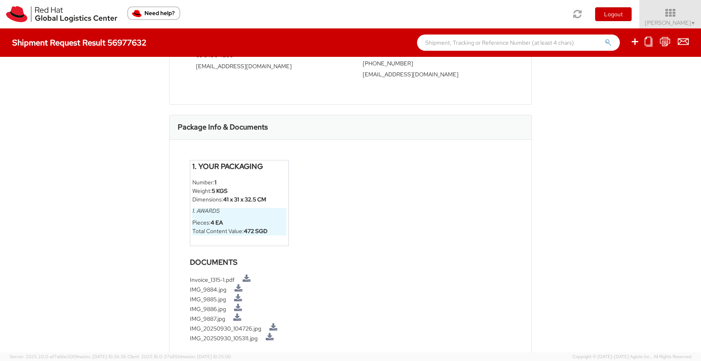
scroll to position [341, 0]
